Goal: Task Accomplishment & Management: Use online tool/utility

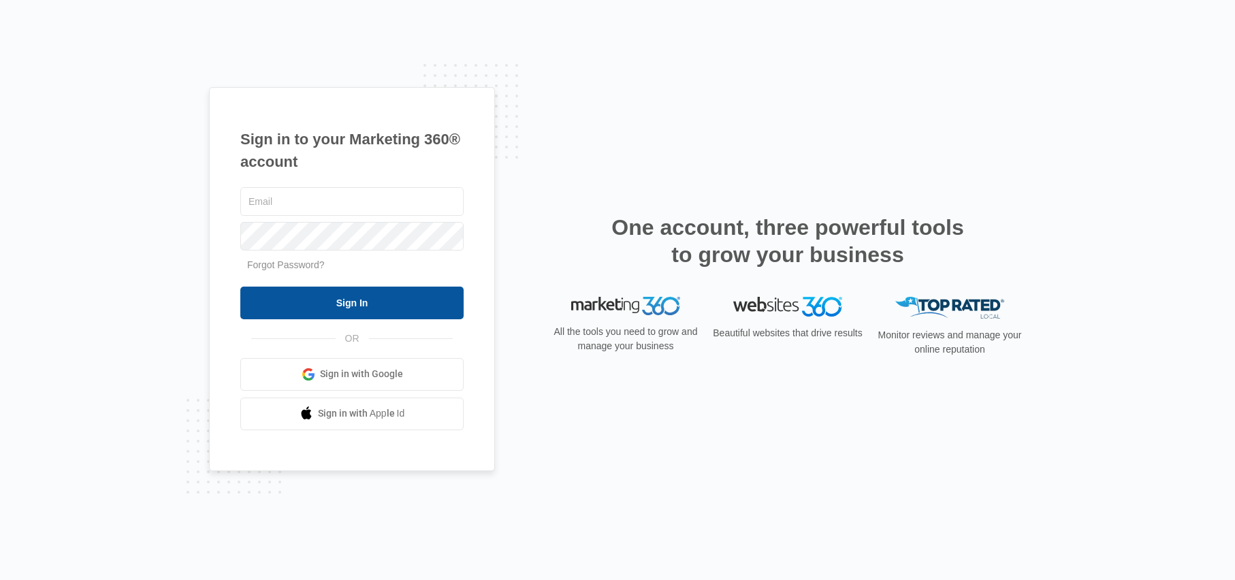
type input "[PERSON_NAME][EMAIL_ADDRESS][PERSON_NAME][DOMAIN_NAME]"
click at [370, 304] on input "Sign In" at bounding box center [351, 303] width 223 height 33
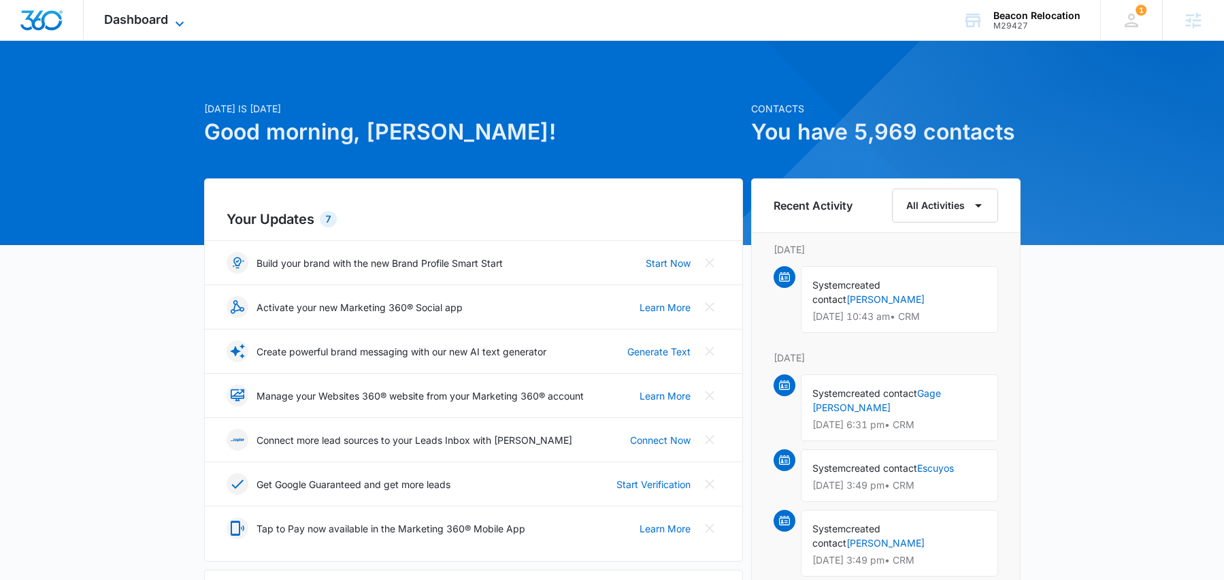
click at [160, 20] on span "Dashboard" at bounding box center [136, 19] width 64 height 14
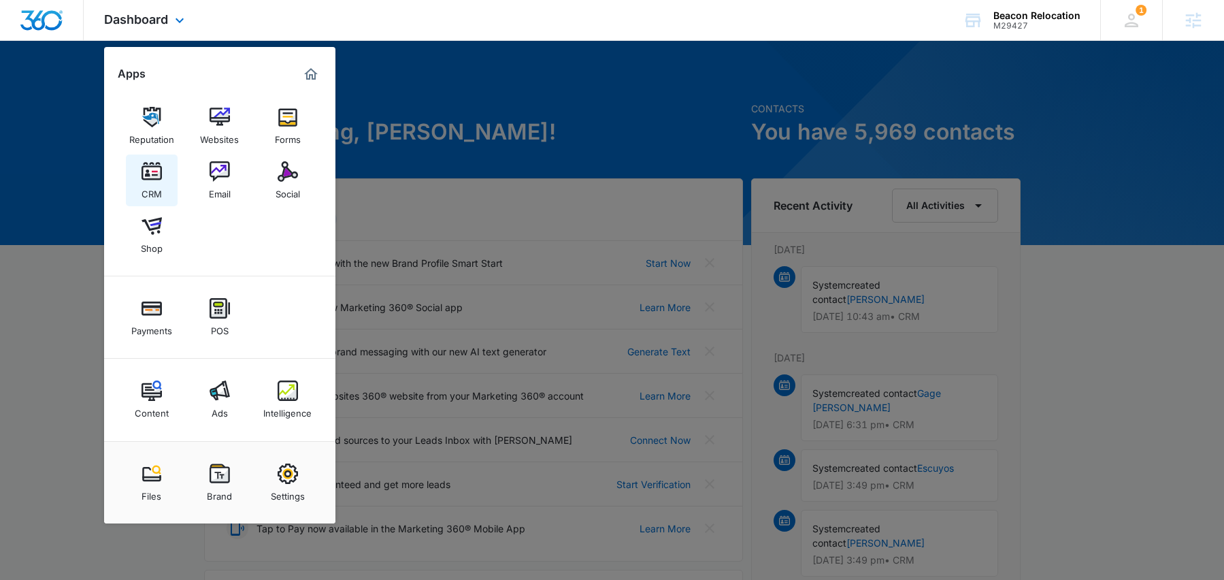
click at [148, 184] on div "CRM" at bounding box center [152, 191] width 20 height 18
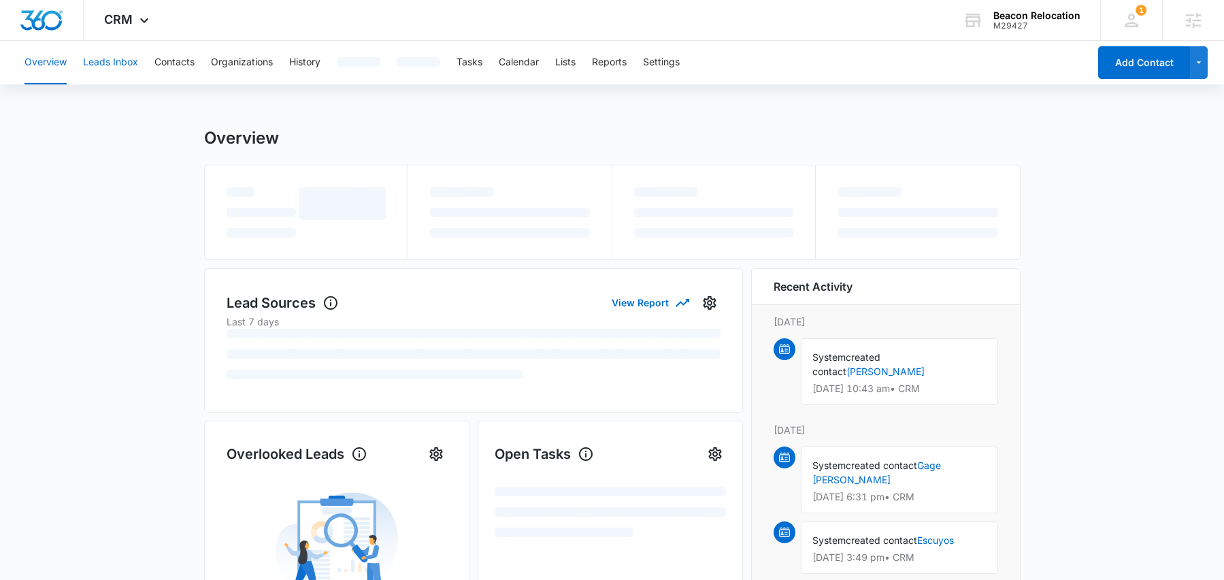
click at [129, 61] on button "Leads Inbox" at bounding box center [110, 63] width 55 height 44
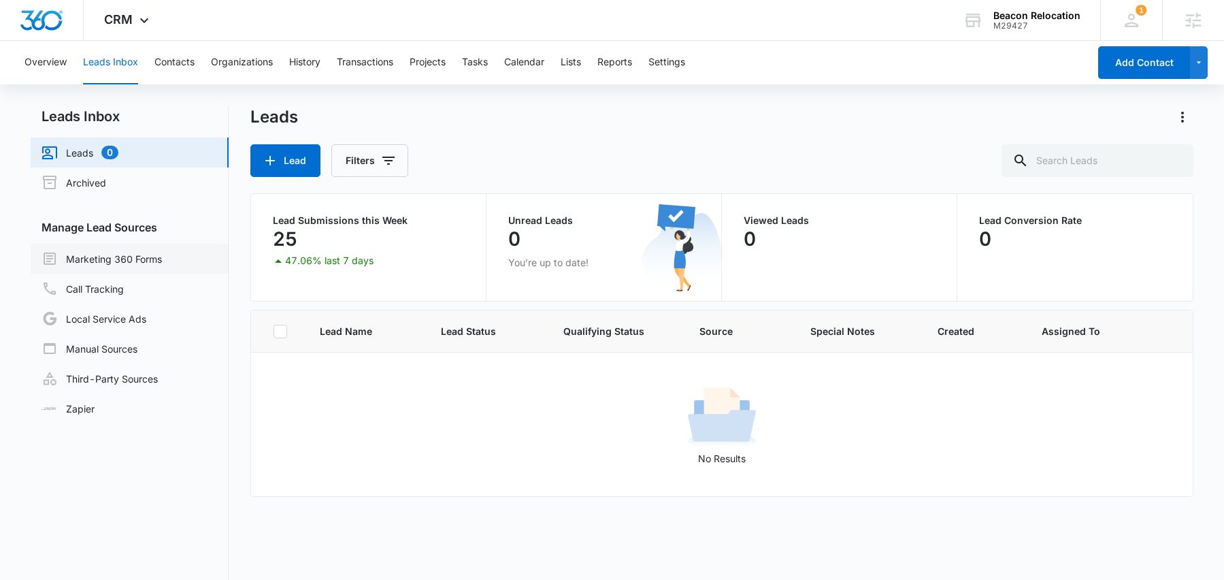
click at [118, 263] on link "Marketing 360 Forms" at bounding box center [102, 258] width 120 height 16
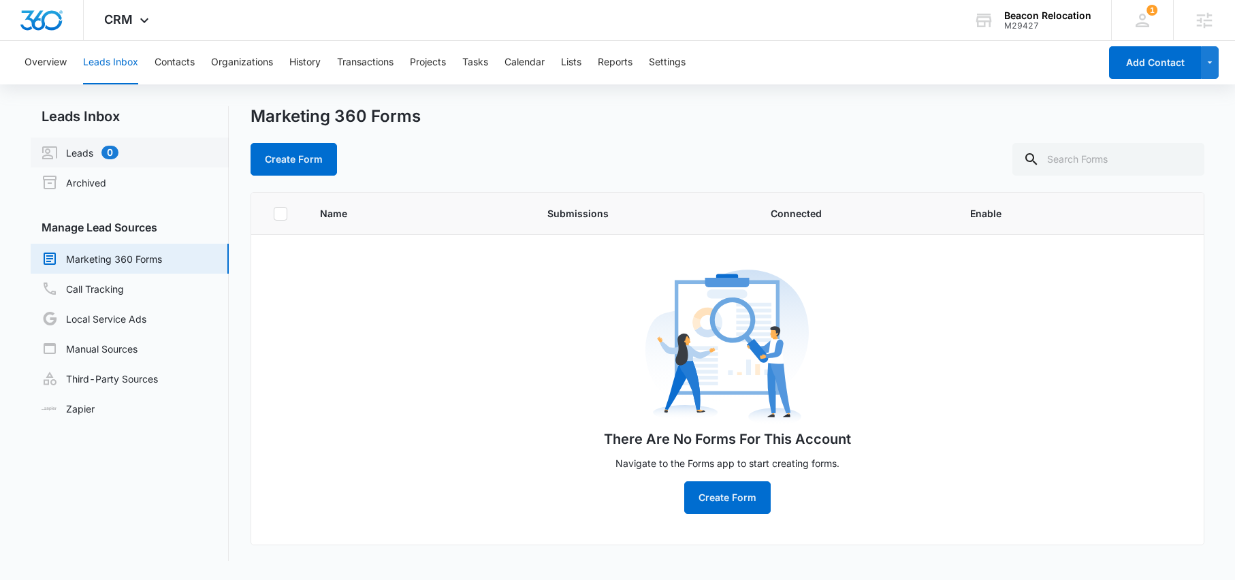
click at [94, 152] on link "Leads 0" at bounding box center [80, 152] width 77 height 16
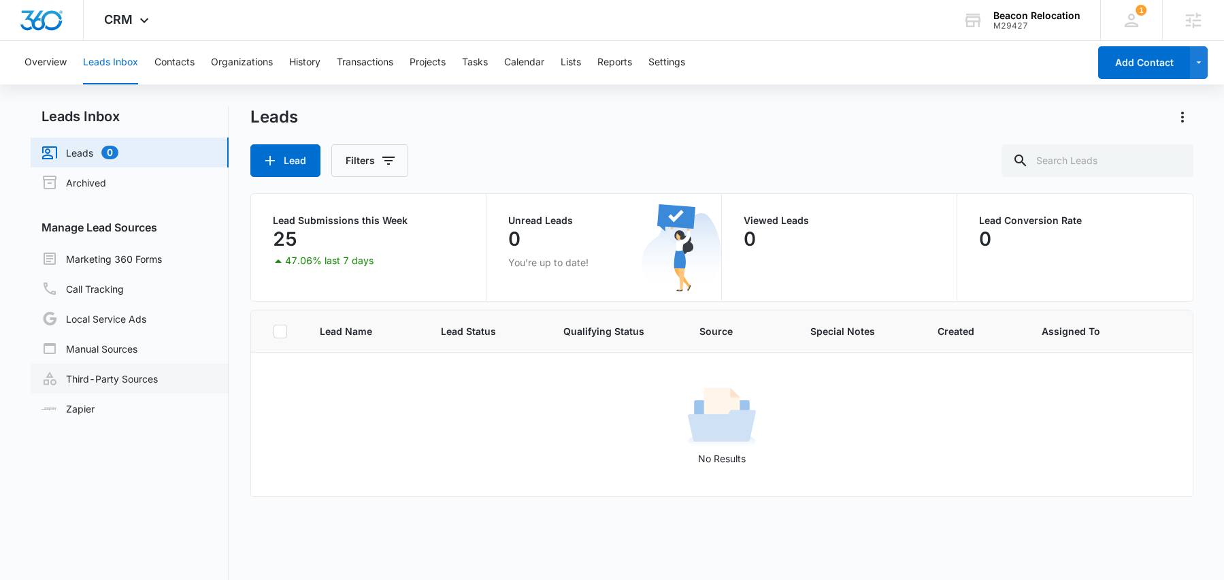
click at [134, 376] on link "Third-Party Sources" at bounding box center [100, 378] width 116 height 16
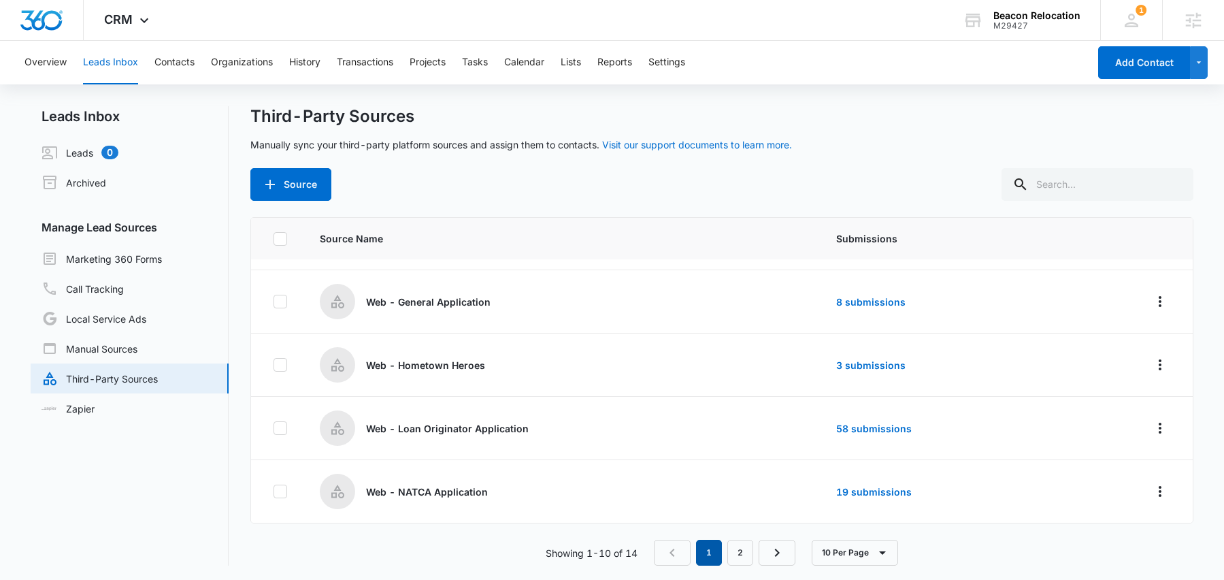
scroll to position [2, 0]
click at [747, 552] on link "2" at bounding box center [741, 551] width 26 height 26
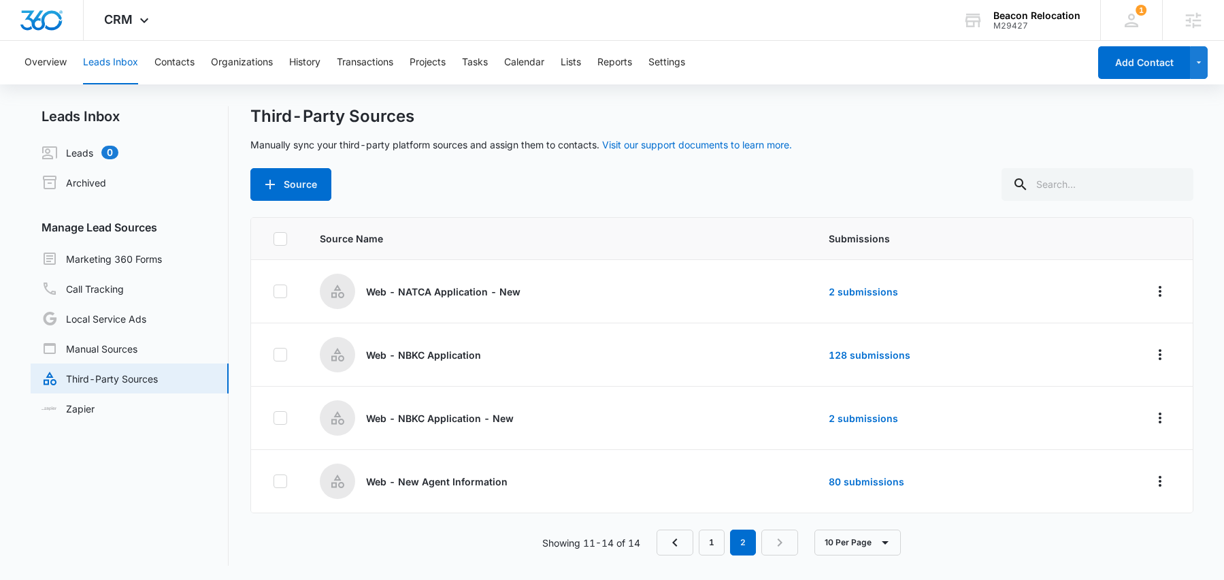
scroll to position [0, 0]
click at [859, 420] on link "2 submissions" at bounding box center [863, 418] width 69 height 12
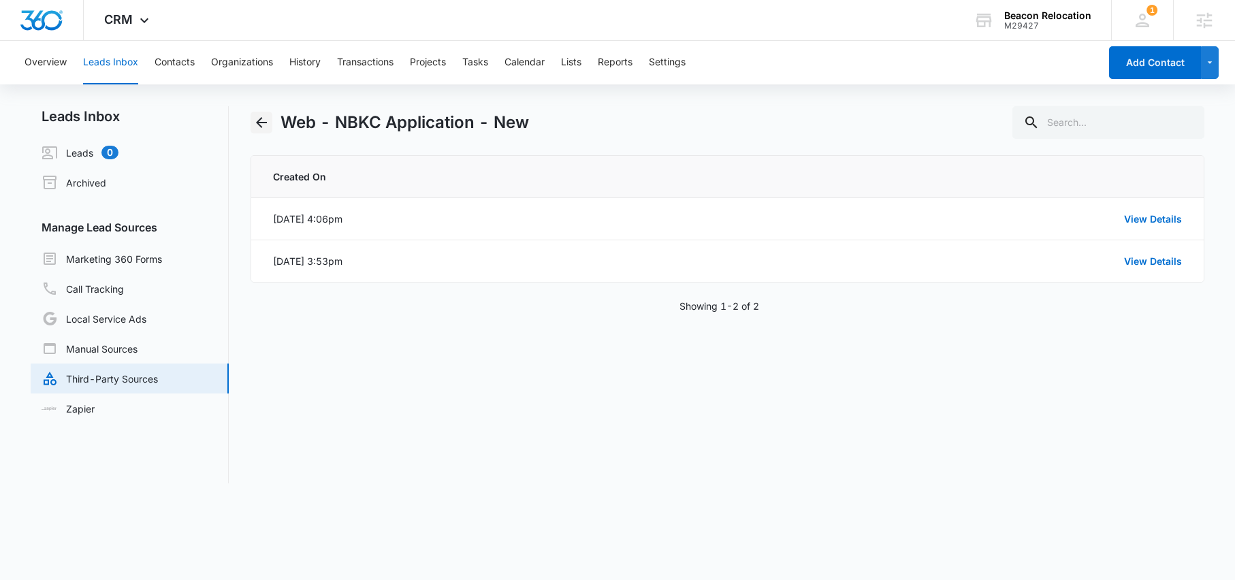
click at [263, 122] on icon "Back" at bounding box center [261, 122] width 11 height 11
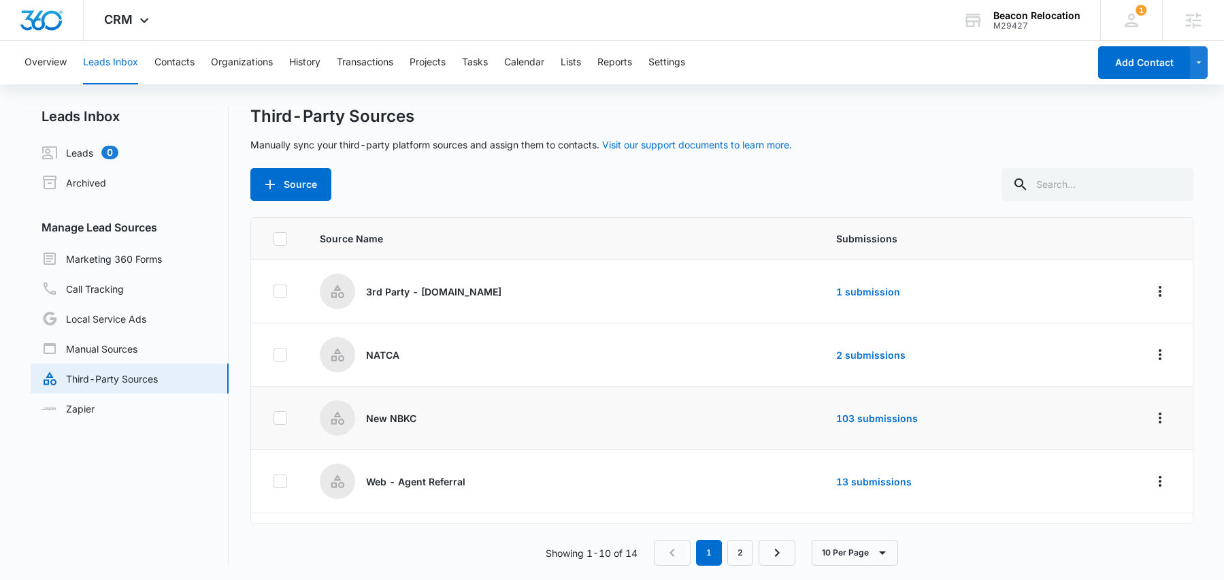
scroll to position [3, 0]
click at [873, 559] on button "10 Per Page" at bounding box center [855, 553] width 86 height 26
click at [860, 487] on div "20 Per Page" at bounding box center [858, 492] width 56 height 10
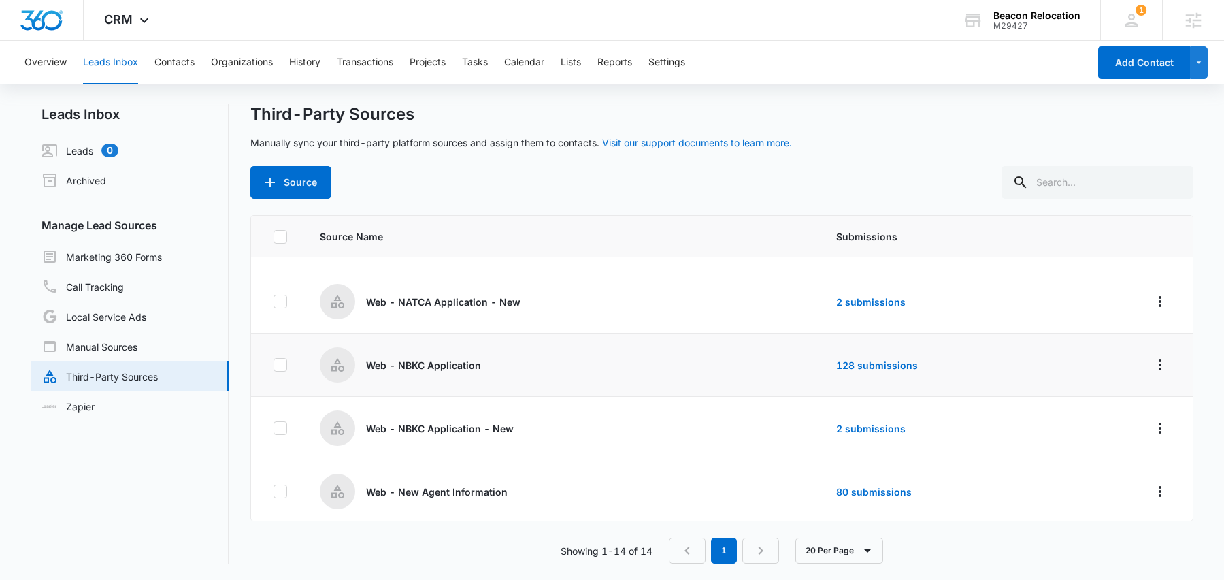
scroll to position [623, 0]
click at [856, 425] on link "2 submissions" at bounding box center [870, 427] width 69 height 12
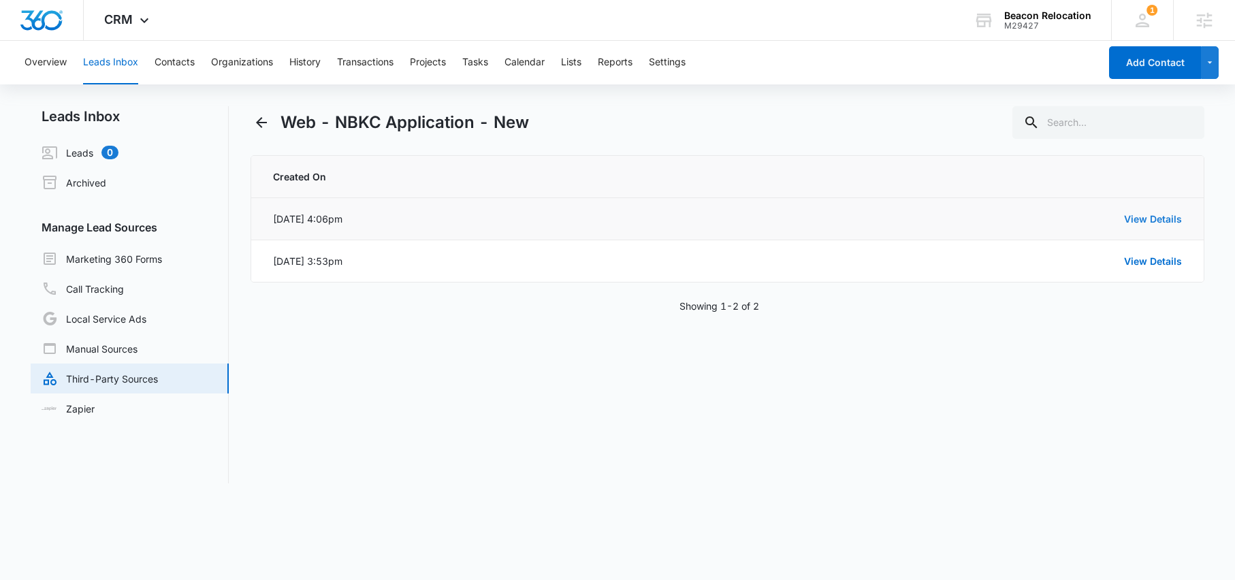
click at [1154, 219] on link "View Details" at bounding box center [1153, 219] width 58 height 12
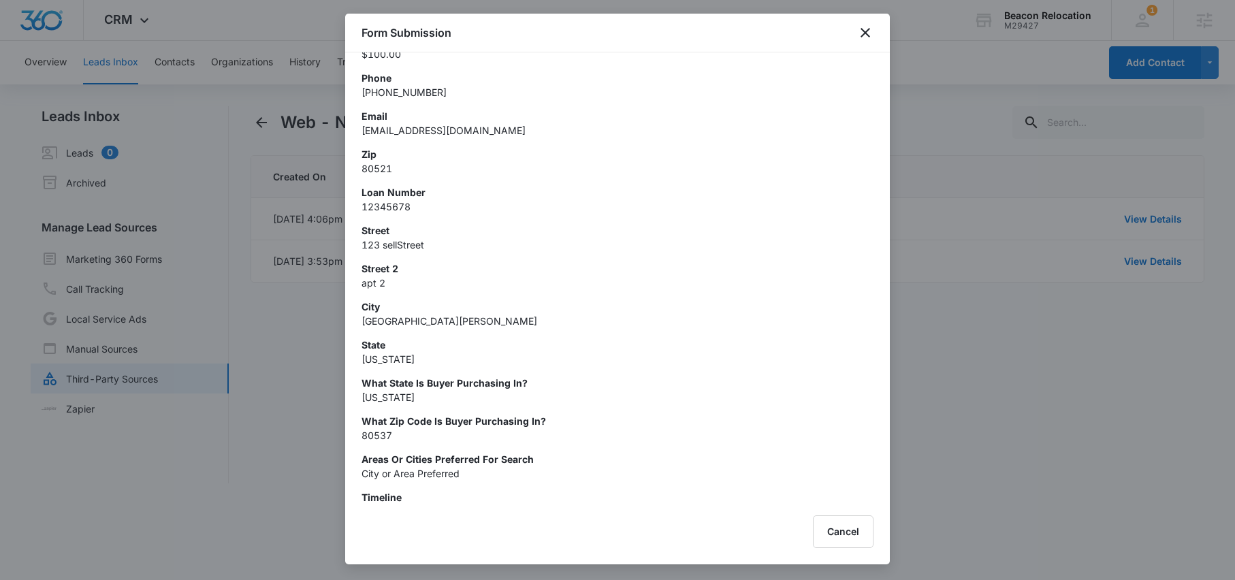
scroll to position [472, 0]
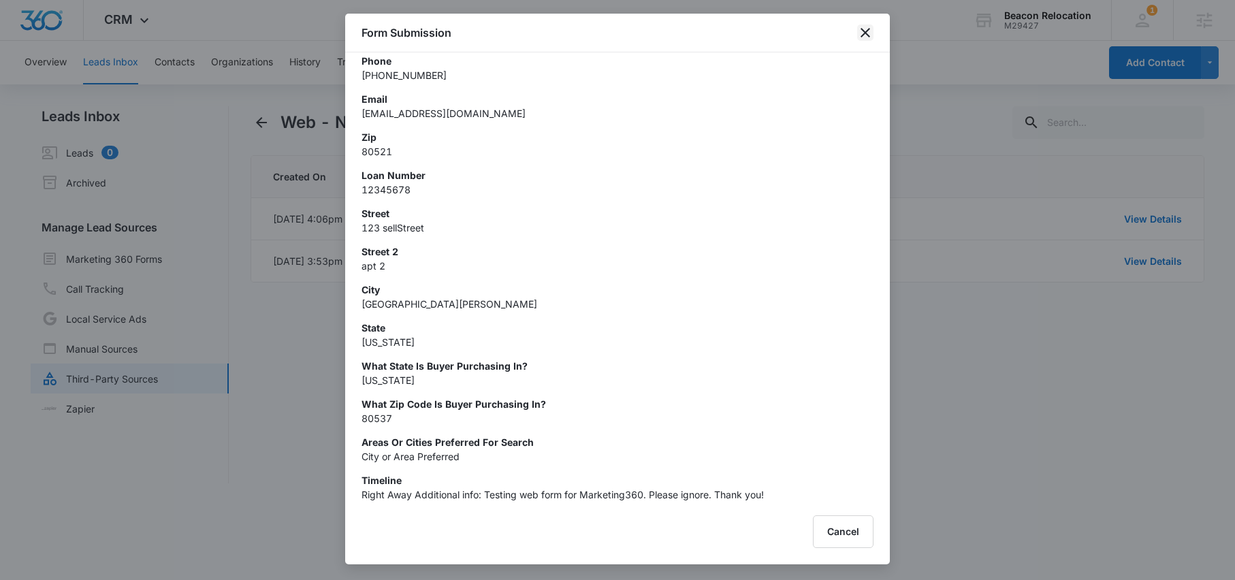
click at [862, 39] on icon "close" at bounding box center [865, 33] width 16 height 16
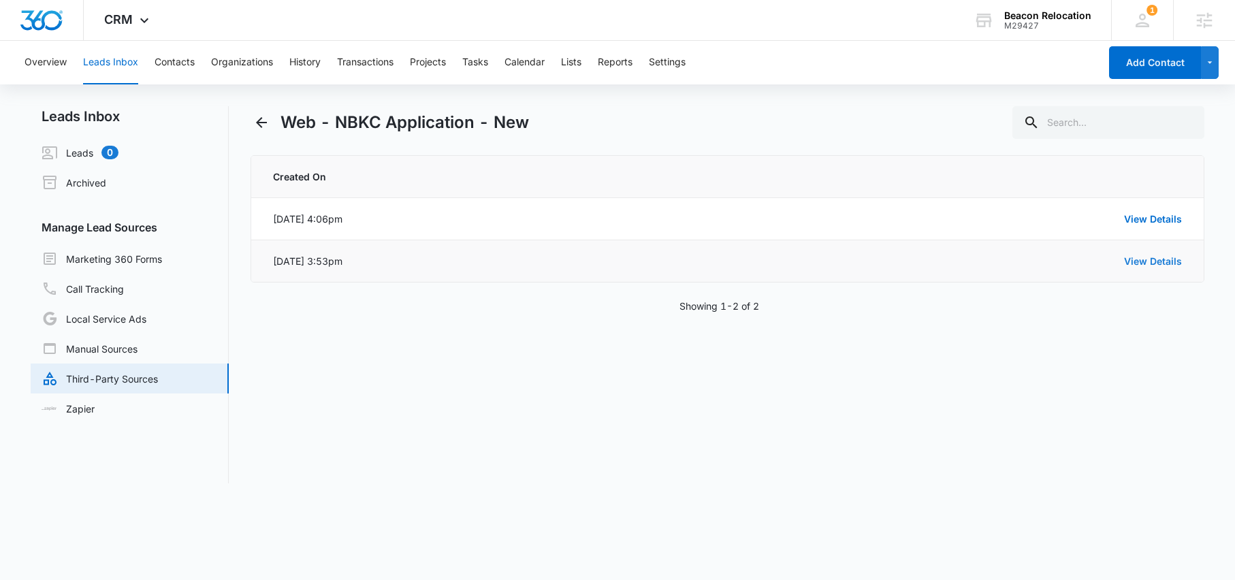
click at [1133, 263] on link "View Details" at bounding box center [1153, 261] width 58 height 12
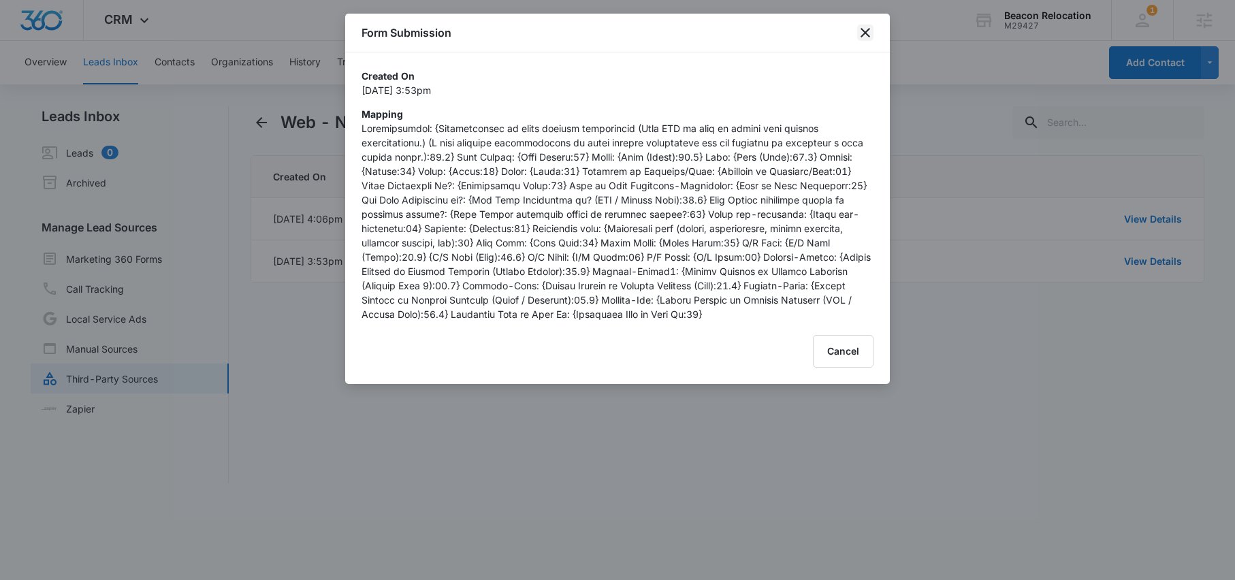
click at [869, 33] on icon "close" at bounding box center [865, 33] width 16 height 16
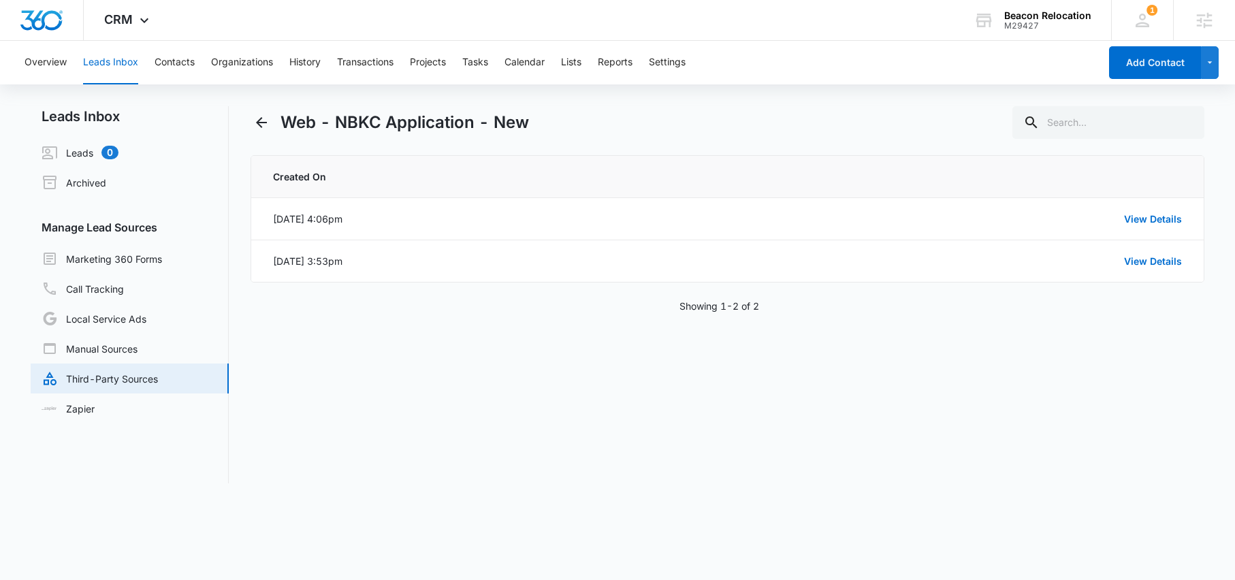
click at [273, 114] on div "Web - NBKC Application - New" at bounding box center [389, 122] width 278 height 25
click at [271, 120] on button "Back" at bounding box center [261, 123] width 22 height 22
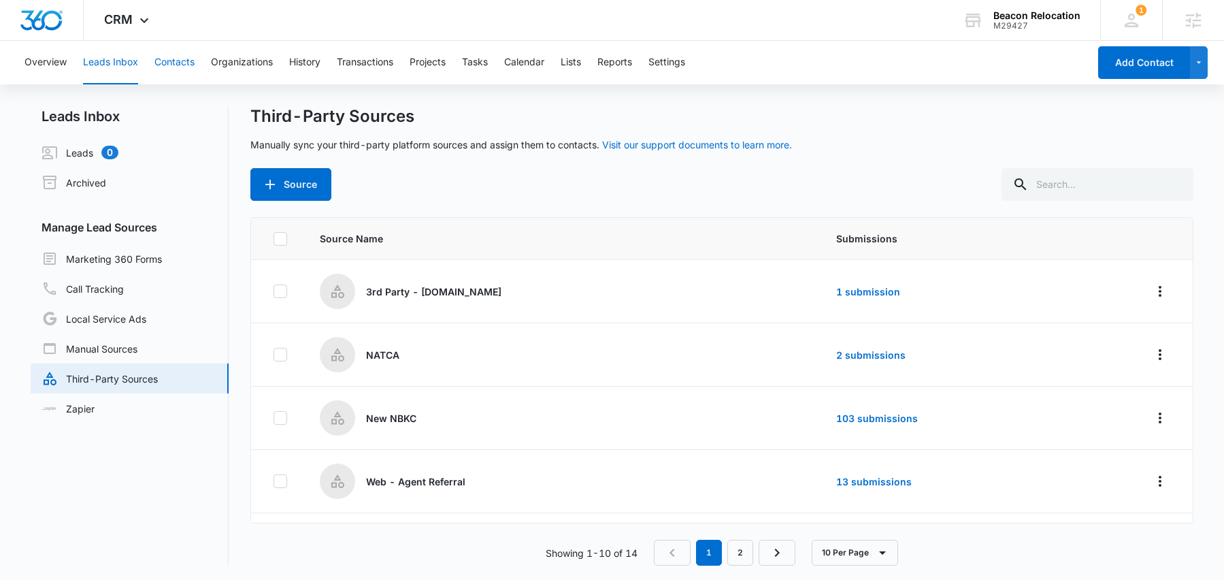
click at [175, 62] on button "Contacts" at bounding box center [174, 63] width 40 height 44
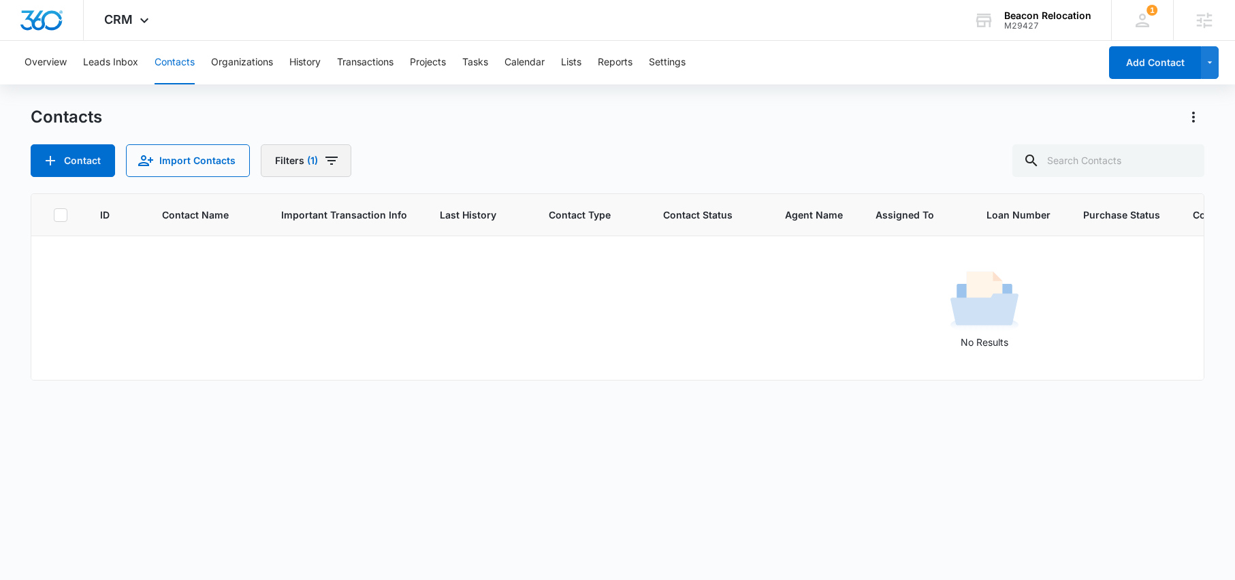
click at [329, 161] on icon "Filters" at bounding box center [331, 160] width 16 height 16
click at [334, 247] on icon "Clear" at bounding box center [336, 246] width 10 height 10
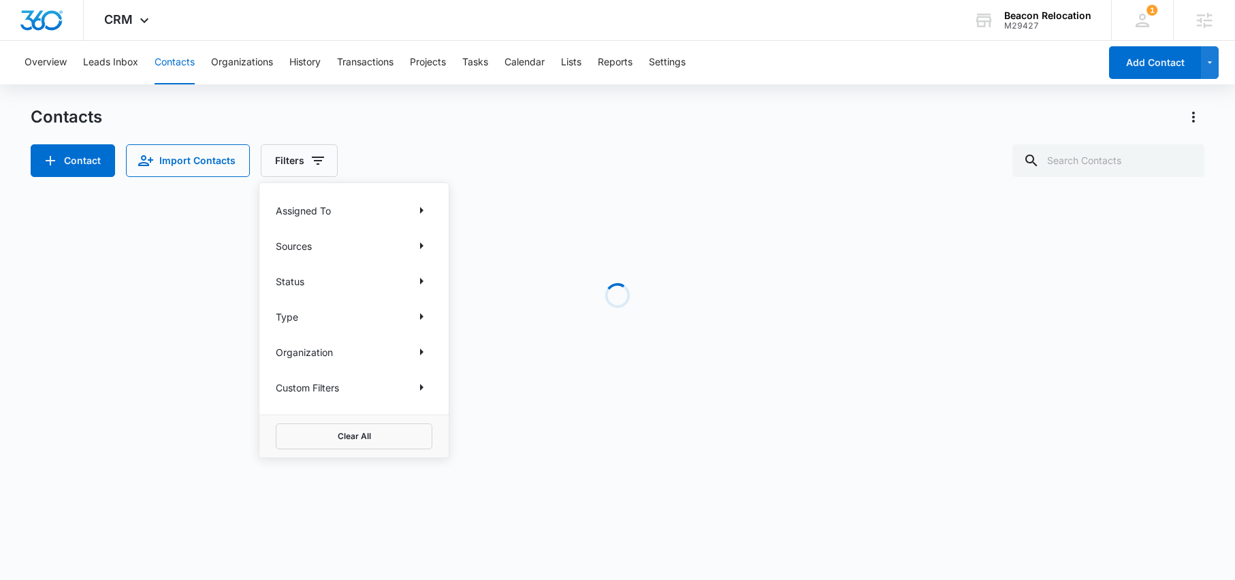
click at [438, 140] on div "Contacts Contact Import Contacts Filters Assigned To Sources Status Type Organi…" at bounding box center [617, 141] width 1173 height 71
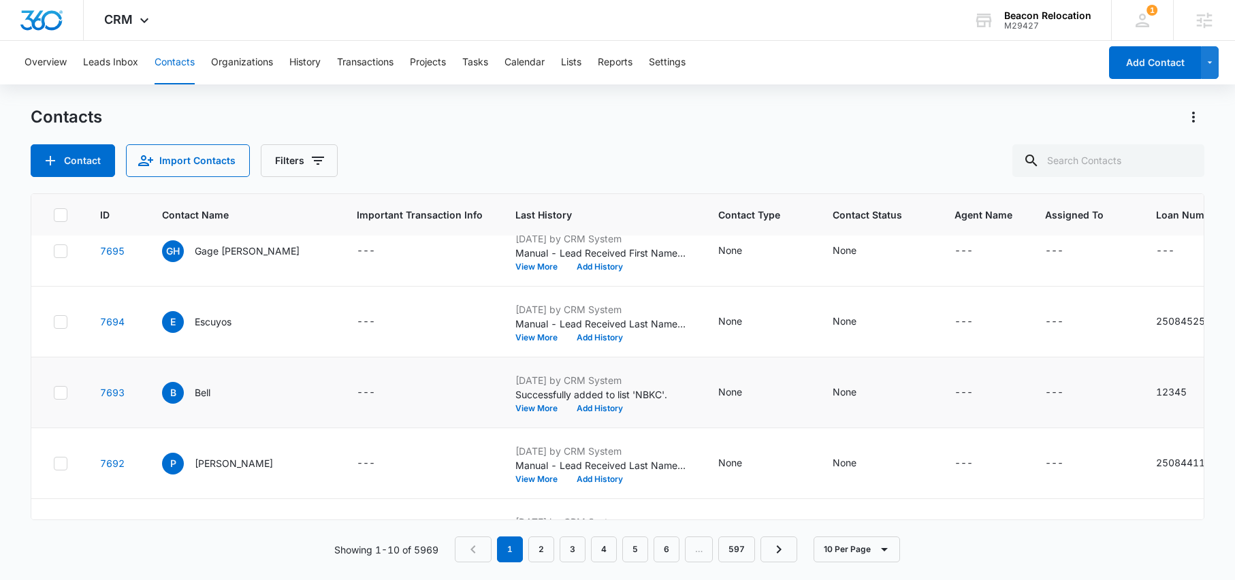
scroll to position [95, 0]
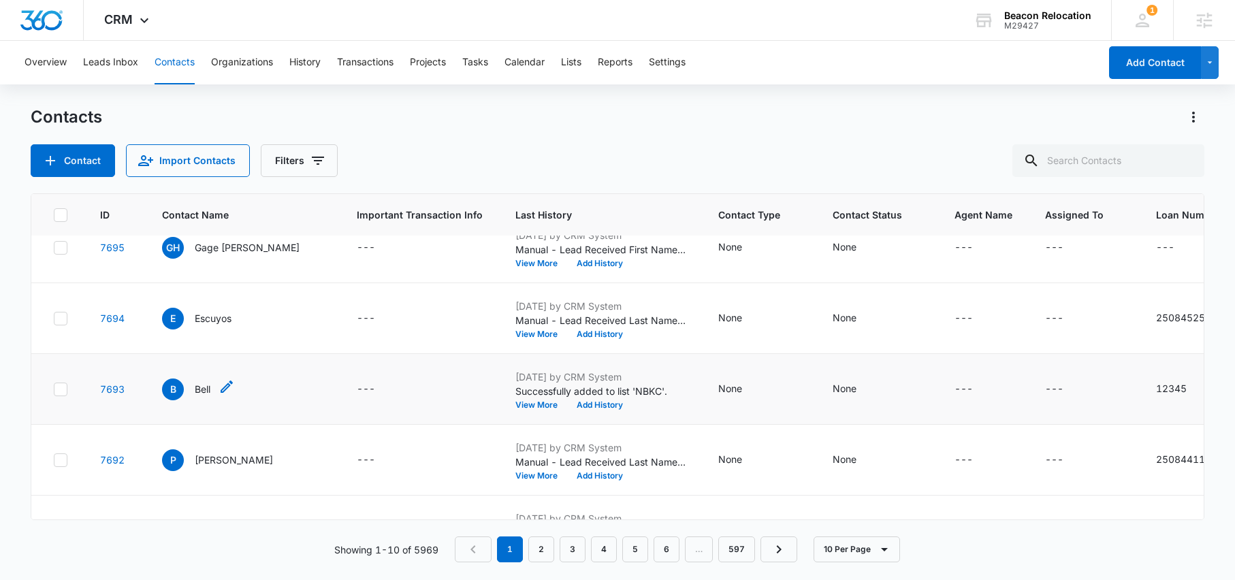
click at [199, 389] on p "Bell" at bounding box center [203, 389] width 16 height 14
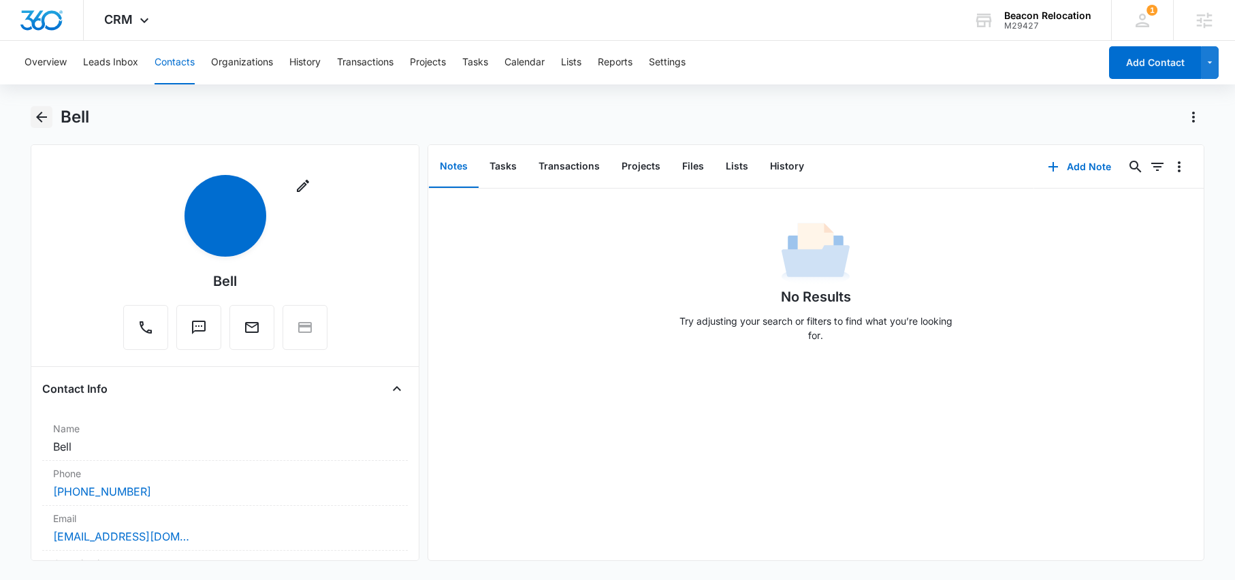
click at [41, 110] on icon "Back" at bounding box center [41, 117] width 16 height 16
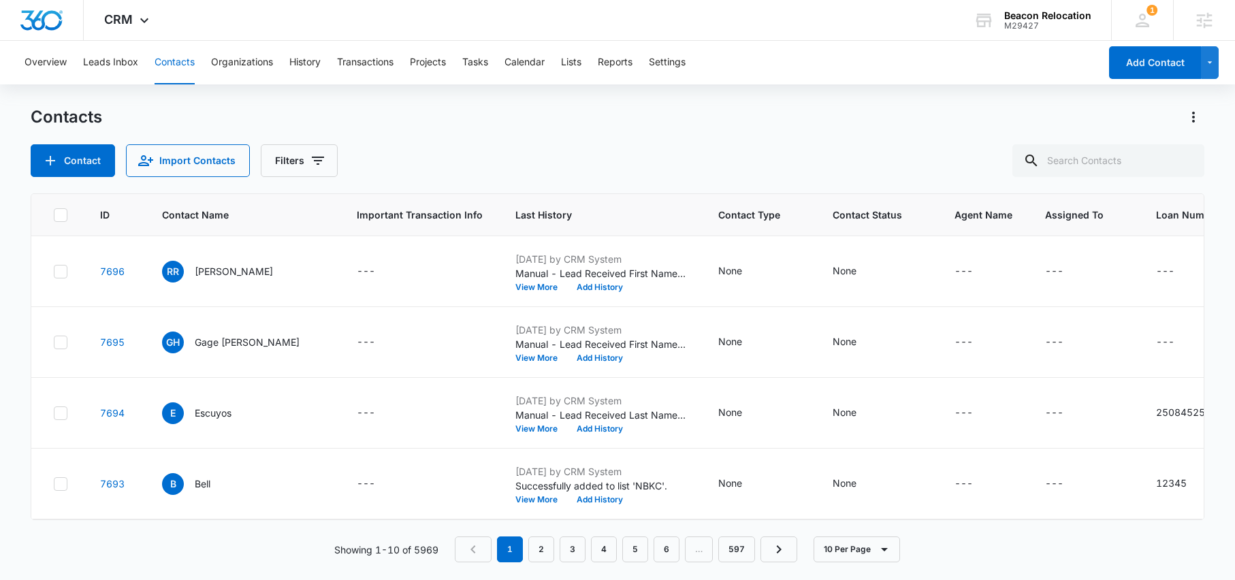
scroll to position [95, 0]
